Goal: Information Seeking & Learning: Learn about a topic

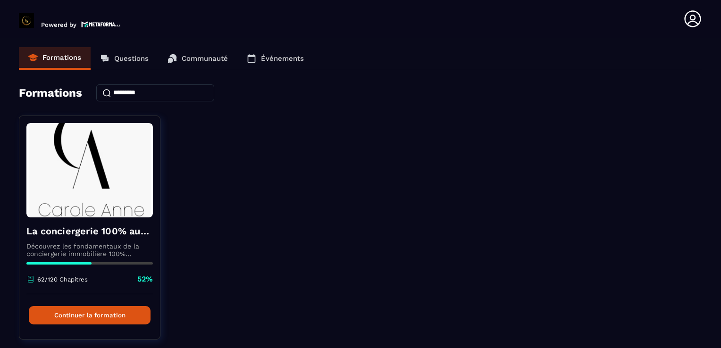
click at [274, 55] on p "Événements" at bounding box center [282, 58] width 43 height 8
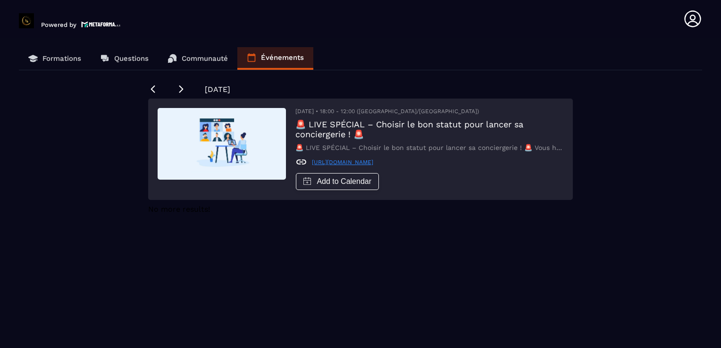
click at [373, 166] on link "[URL][DOMAIN_NAME]" at bounding box center [342, 162] width 61 height 7
click at [203, 59] on p "Communauté" at bounding box center [205, 58] width 46 height 8
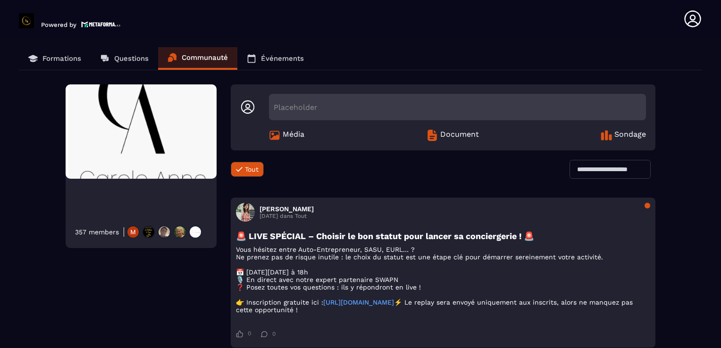
click at [685, 212] on div "357 members Placeholder Média Document Sondage Tout Tout Loading... [PERSON_NAM…" at bounding box center [361, 316] width 684 height 462
click at [128, 61] on p "Questions" at bounding box center [131, 58] width 34 height 8
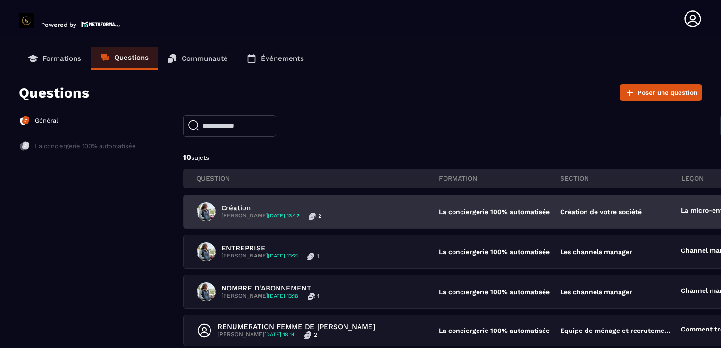
click at [592, 214] on p "Création de votre société" at bounding box center [601, 212] width 82 height 8
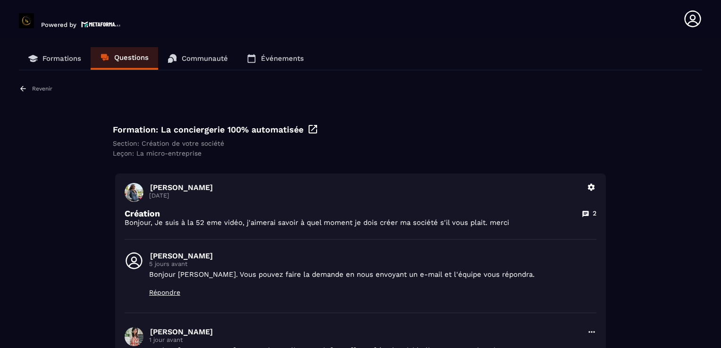
click at [651, 243] on div "Revenir Formation: La conciergerie 100% automatisée Section: Création de votre …" at bounding box center [361, 299] width 684 height 429
click at [48, 88] on p "Revenir" at bounding box center [42, 88] width 20 height 7
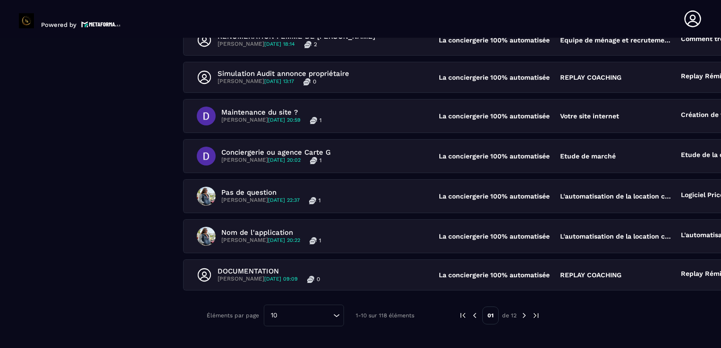
scroll to position [320, 0]
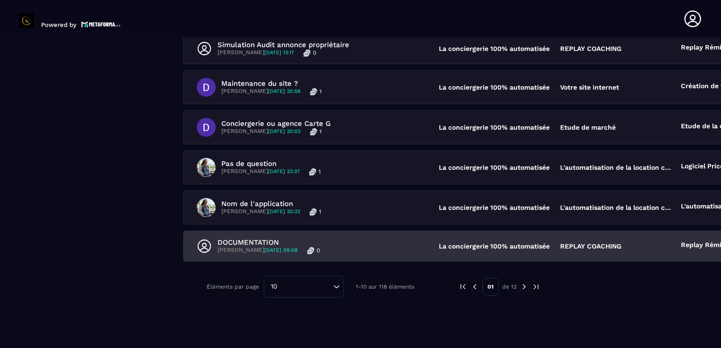
click at [587, 233] on div "DOCUMENTATION [PERSON_NAME] [DATE] 09:09 0 La conciergerie 100% automatisée REP…" at bounding box center [500, 246] width 632 height 30
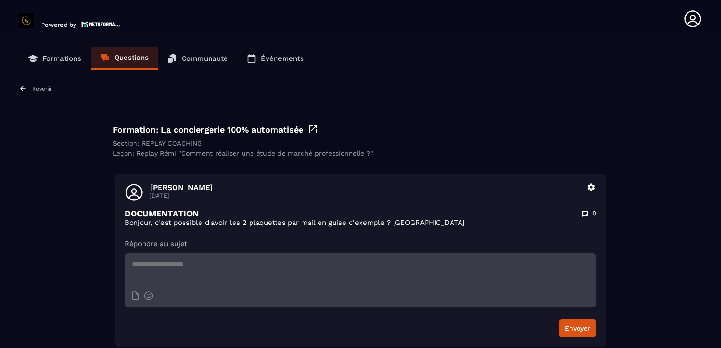
click at [41, 88] on p "Revenir" at bounding box center [42, 88] width 20 height 7
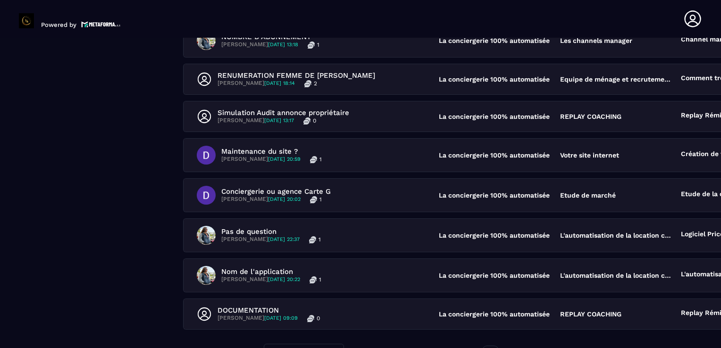
scroll to position [320, 0]
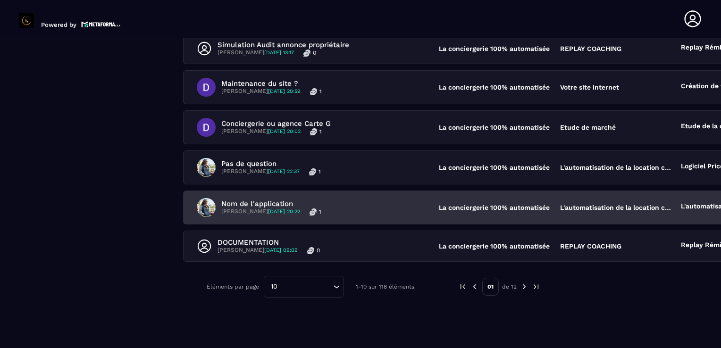
click at [527, 204] on p "La conciergerie 100% automatisée" at bounding box center [495, 208] width 112 height 8
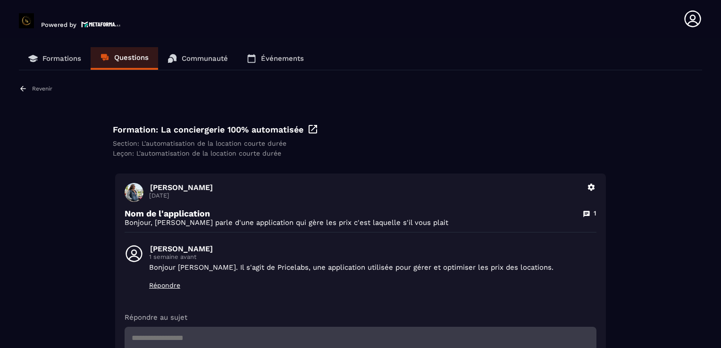
click at [61, 52] on link "Formations" at bounding box center [55, 58] width 72 height 23
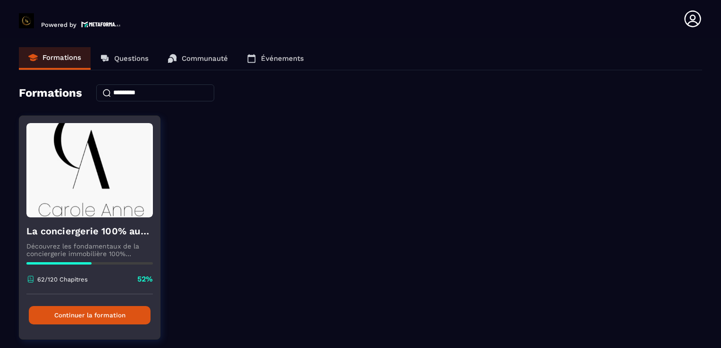
click at [115, 316] on button "Continuer la formation" at bounding box center [90, 315] width 122 height 18
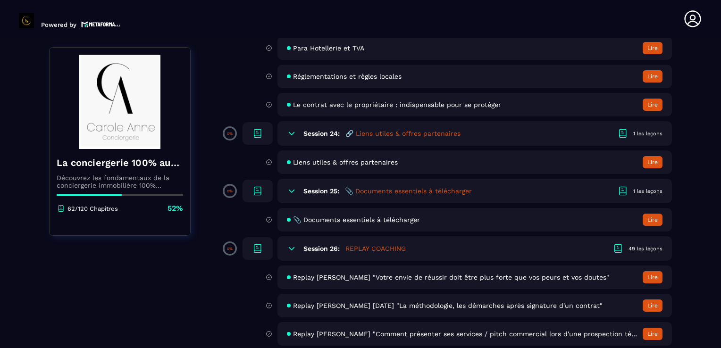
scroll to position [2682, 0]
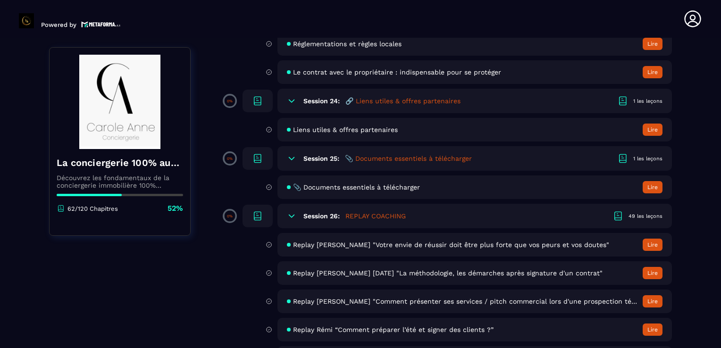
click at [543, 198] on div "📎 Documents essentiels à télécharger Lire" at bounding box center [475, 188] width 395 height 24
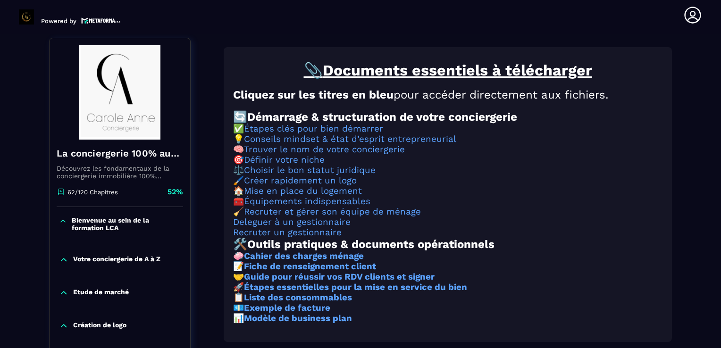
scroll to position [98, 0]
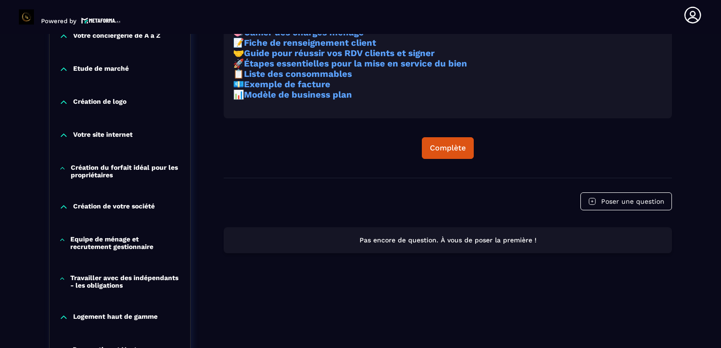
scroll to position [363, 0]
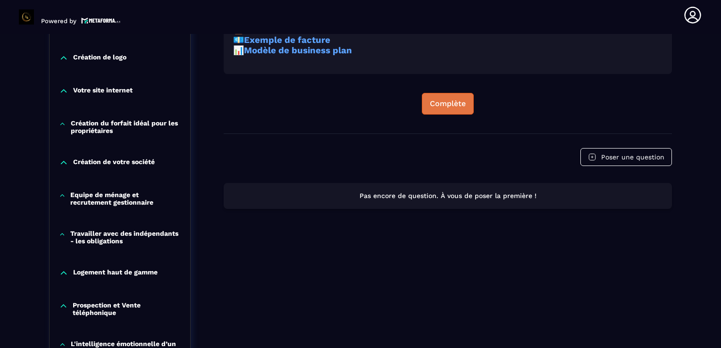
click at [449, 115] on button "Complète" at bounding box center [448, 104] width 52 height 22
click at [448, 115] on button "Continuer" at bounding box center [448, 104] width 53 height 22
click at [446, 109] on div "Continuer" at bounding box center [448, 103] width 37 height 9
click at [699, 108] on div "Formations / La conciergerie 100% automatisée / 📎 Documents essentiels à téléch…" at bounding box center [361, 302] width 684 height 1169
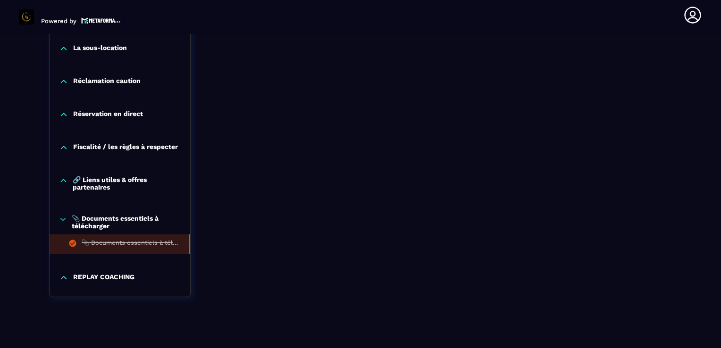
scroll to position [950, 0]
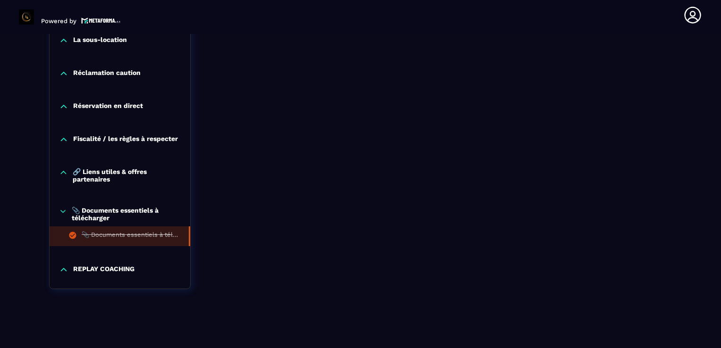
click at [93, 173] on p "🔗 Liens utiles & offres partenaires" at bounding box center [127, 175] width 108 height 15
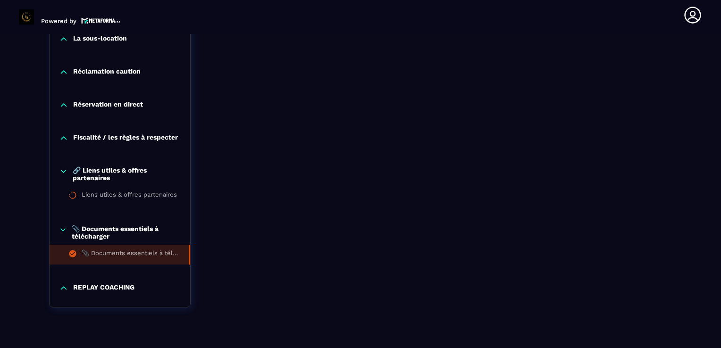
click at [110, 136] on p "Fiscalité / les règles à respecter" at bounding box center [125, 138] width 105 height 9
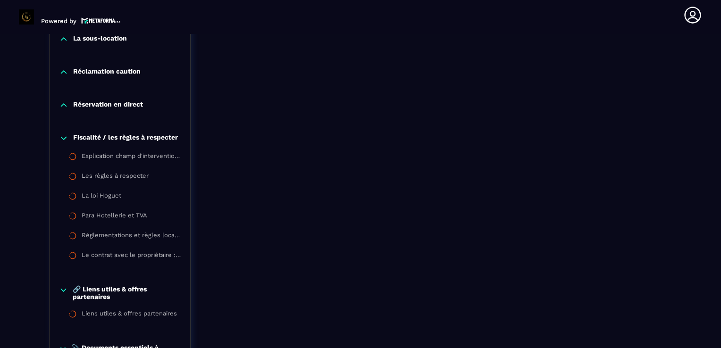
click at [115, 103] on p "Réservation en direct" at bounding box center [108, 105] width 70 height 9
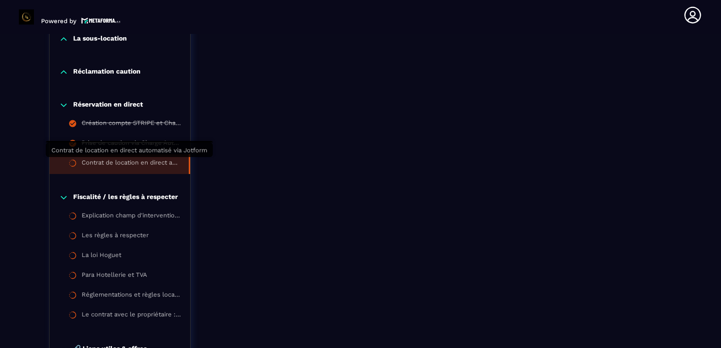
click at [128, 163] on div "Contrat de location en direct automatisé via Jotform" at bounding box center [131, 164] width 98 height 10
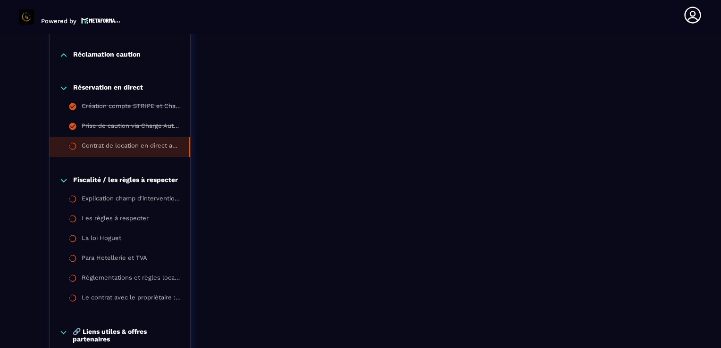
scroll to position [986, 0]
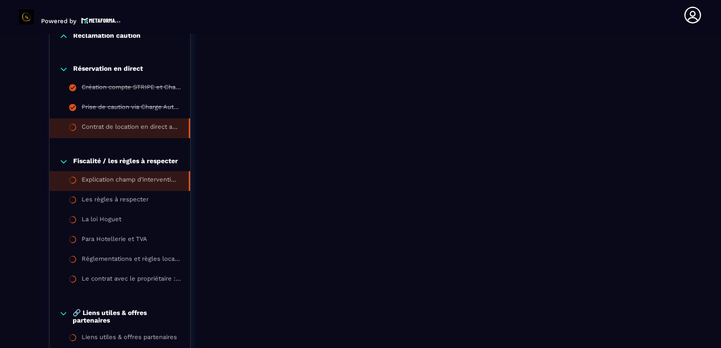
click at [144, 188] on li "Explication champ d'intervention [PERSON_NAME]" at bounding box center [120, 181] width 141 height 20
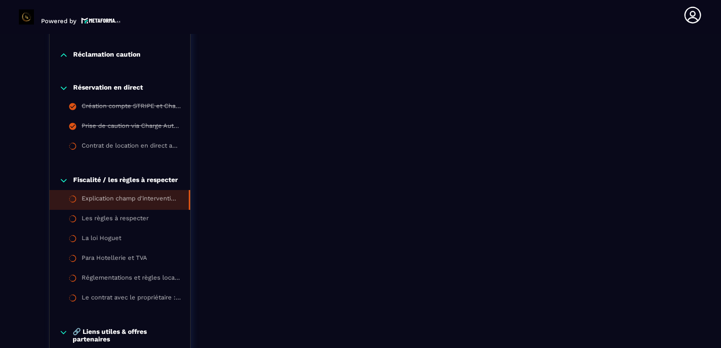
scroll to position [1005, 0]
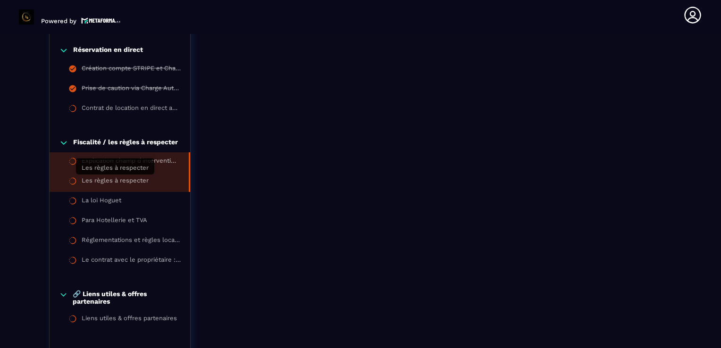
click at [143, 184] on div "Les règles à respecter" at bounding box center [115, 182] width 67 height 10
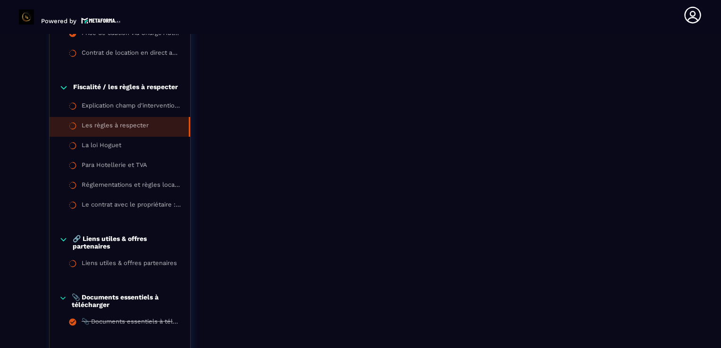
scroll to position [1061, 0]
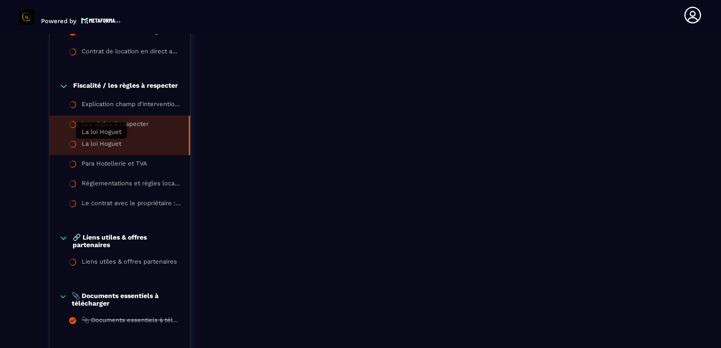
click at [107, 146] on div "La loi Hoguet" at bounding box center [102, 145] width 40 height 10
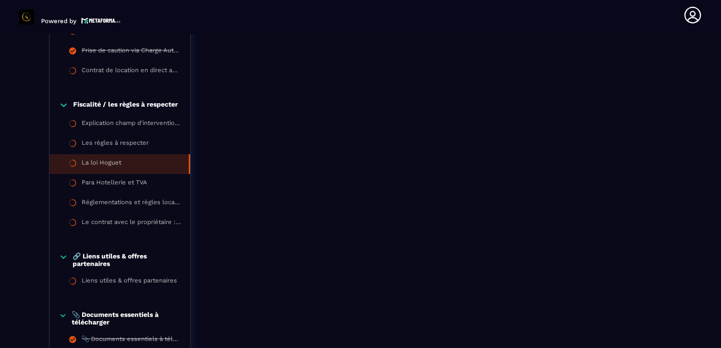
scroll to position [1061, 0]
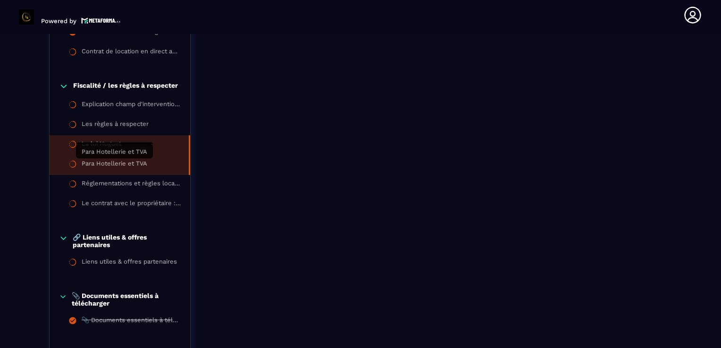
click at [123, 168] on div "Para Hotellerie et TVA" at bounding box center [115, 165] width 66 height 10
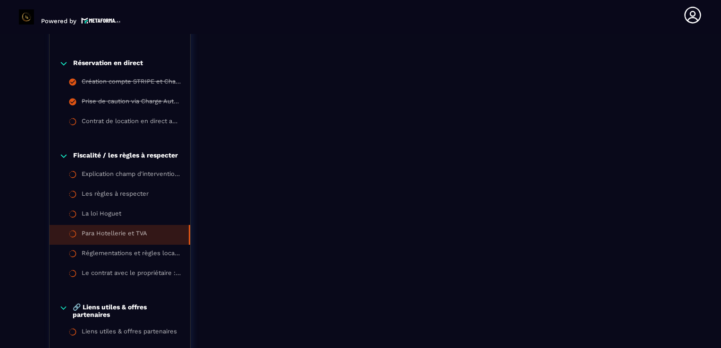
scroll to position [1080, 0]
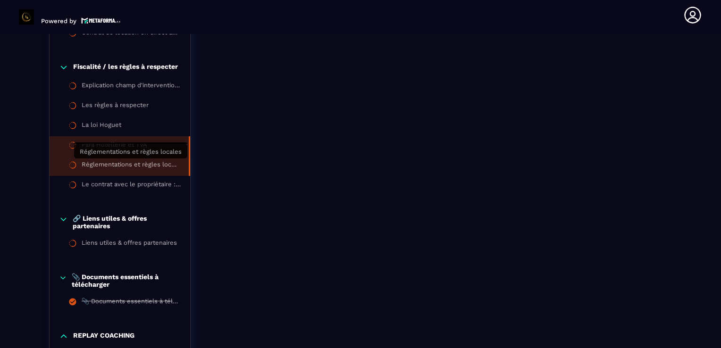
click at [148, 170] on div "Réglementations et règles locales" at bounding box center [131, 166] width 98 height 10
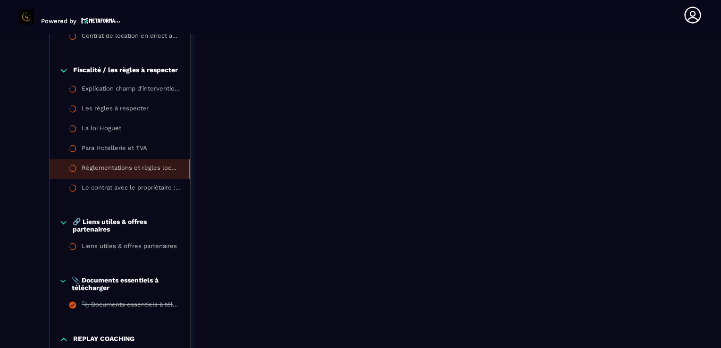
scroll to position [1099, 0]
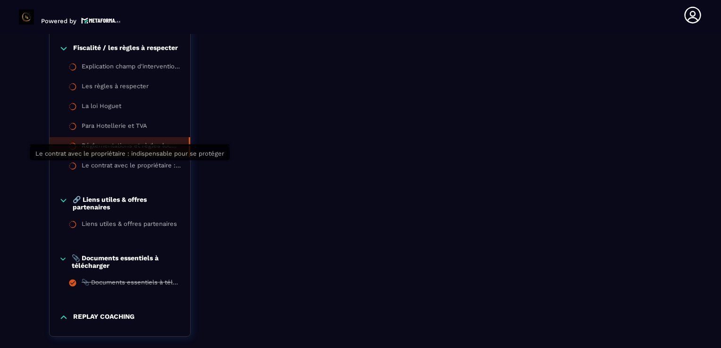
click at [148, 170] on div "Le contrat avec le propriétaire : indispensable pour se protéger" at bounding box center [131, 167] width 99 height 10
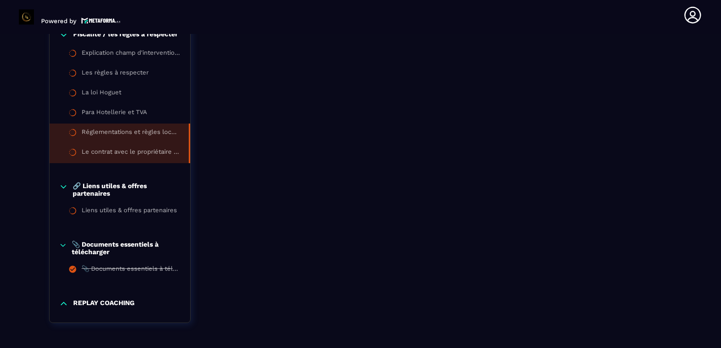
scroll to position [1148, 0]
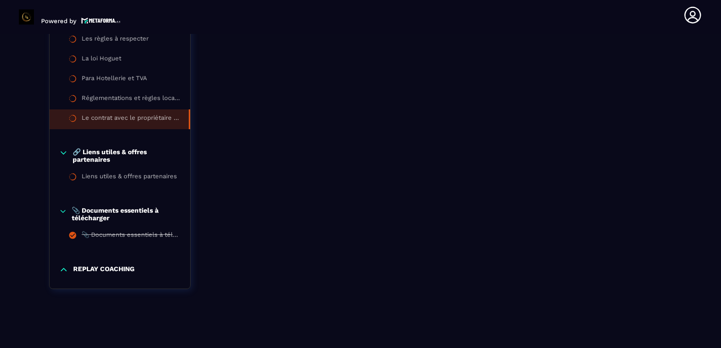
click at [97, 154] on p "🔗 Liens utiles & offres partenaires" at bounding box center [127, 155] width 108 height 15
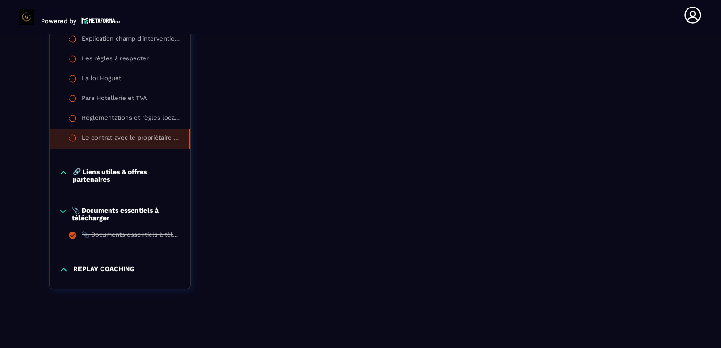
scroll to position [1129, 0]
click at [94, 216] on p "📎 Documents essentiels à télécharger" at bounding box center [126, 214] width 109 height 15
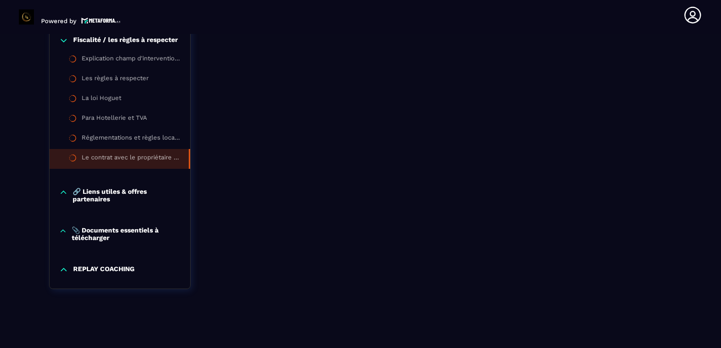
scroll to position [1109, 0]
click at [114, 37] on p "Fiscalité / les règles à respecter" at bounding box center [125, 40] width 105 height 9
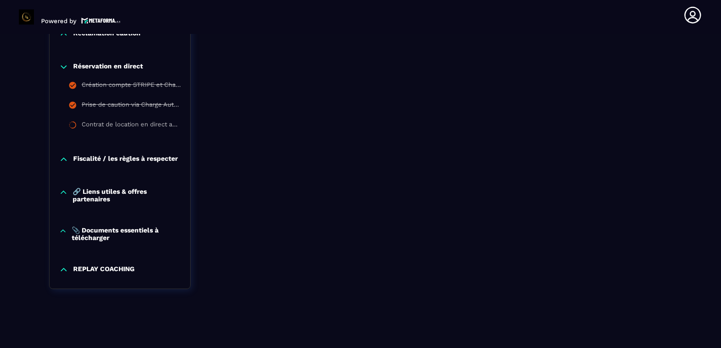
click at [110, 269] on p "REPLAY COACHING" at bounding box center [103, 269] width 61 height 9
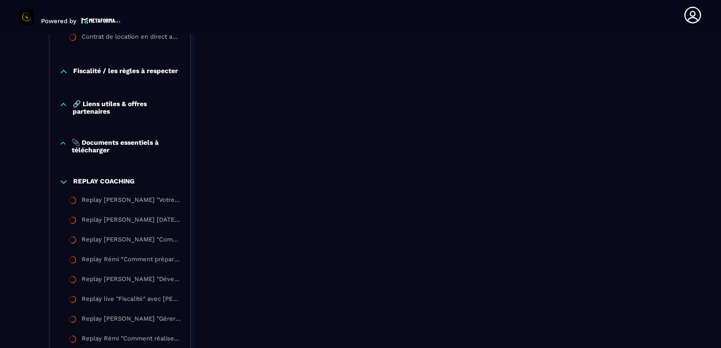
scroll to position [1074, 0]
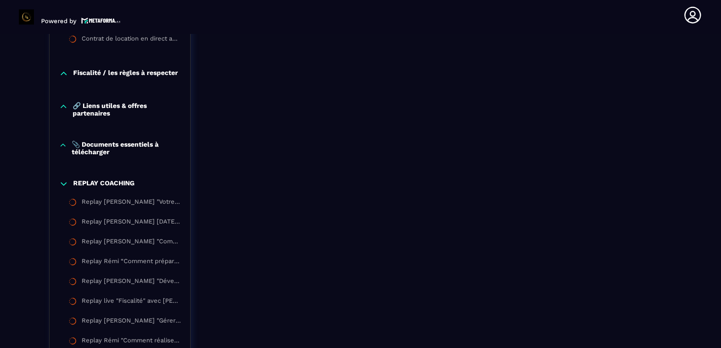
click at [85, 186] on p "REPLAY COACHING" at bounding box center [103, 183] width 61 height 9
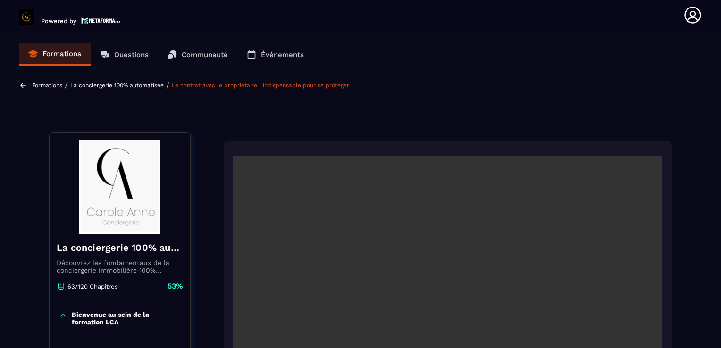
scroll to position [0, 0]
